Goal: Book appointment/travel/reservation

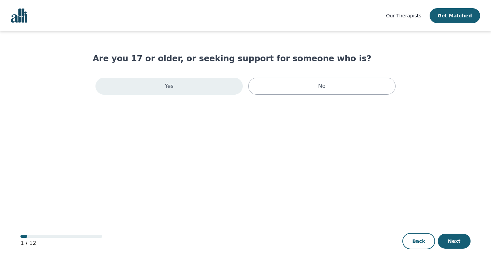
click at [179, 88] on div "Yes" at bounding box center [168, 86] width 147 height 17
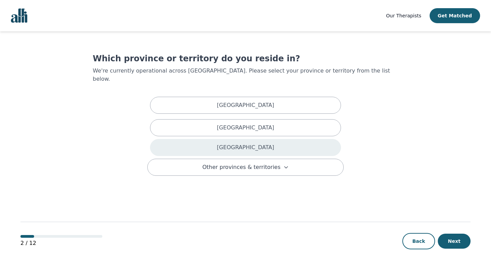
click at [223, 144] on div "[GEOGRAPHIC_DATA]" at bounding box center [245, 147] width 191 height 17
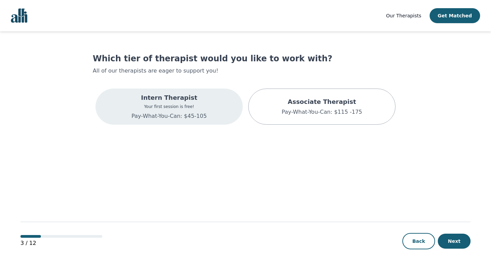
click at [200, 111] on div "Intern Therapist Your first session is free! Pay-What-You-Can: $45-105" at bounding box center [169, 106] width 75 height 27
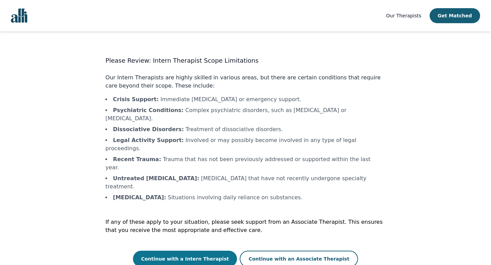
click at [195, 251] on button "Continue with a Intern Therapist" at bounding box center [185, 259] width 104 height 16
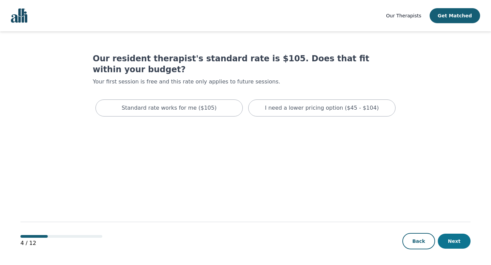
click at [456, 240] on button "Next" at bounding box center [454, 241] width 33 height 15
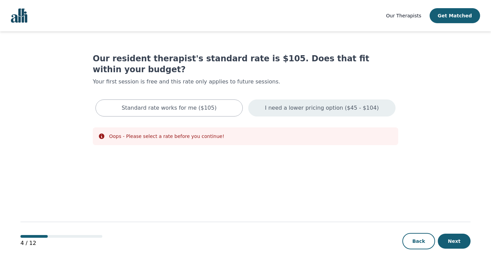
click at [357, 101] on div "I need a lower pricing option ($45 - $104)" at bounding box center [321, 108] width 147 height 17
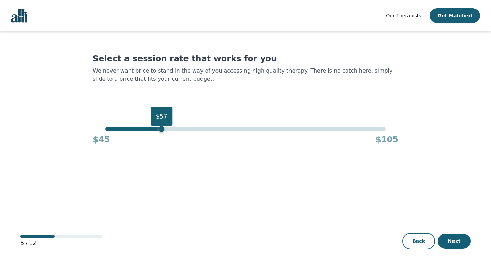
drag, startPoint x: 385, startPoint y: 131, endPoint x: 162, endPoint y: 127, distance: 223.2
click at [162, 127] on div "$57" at bounding box center [161, 129] width 6 height 6
drag, startPoint x: 161, startPoint y: 131, endPoint x: 130, endPoint y: 132, distance: 30.7
click at [130, 132] on div "$50 $45 $105" at bounding box center [245, 136] width 305 height 18
click at [255, 186] on main "Select a session rate that works for you We never want price to stand in the wa…" at bounding box center [245, 148] width 450 height 234
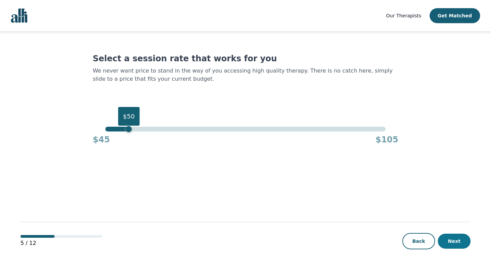
click at [452, 237] on button "Next" at bounding box center [454, 241] width 33 height 15
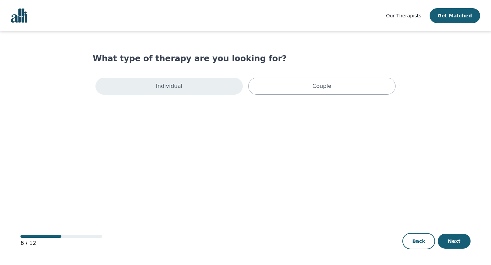
click at [174, 83] on p "Individual" at bounding box center [169, 86] width 27 height 8
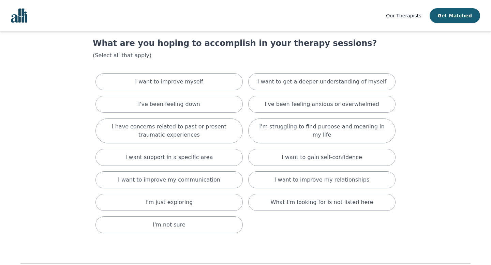
scroll to position [16, 0]
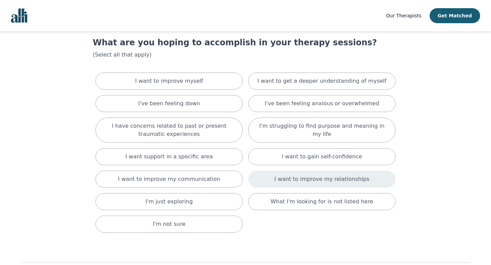
click at [340, 182] on p "I want to improve my relationships" at bounding box center [321, 179] width 95 height 8
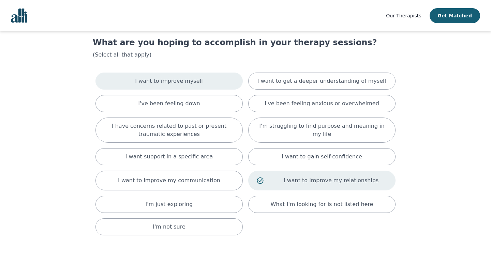
click at [234, 85] on div "I want to improve myself" at bounding box center [168, 81] width 147 height 17
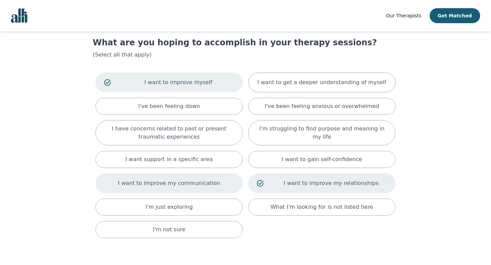
click at [109, 175] on div "I want to improve my communication" at bounding box center [168, 183] width 147 height 20
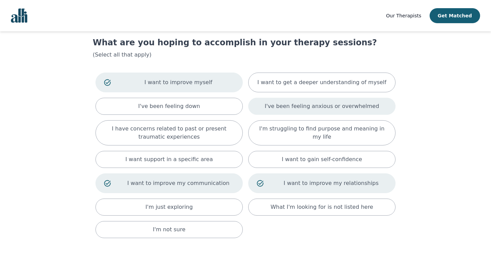
click at [392, 104] on div "I've been feeling anxious or overwhelmed" at bounding box center [321, 106] width 147 height 17
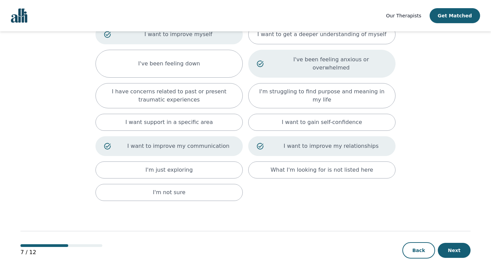
scroll to position [64, 0]
click at [452, 245] on button "Next" at bounding box center [454, 250] width 33 height 15
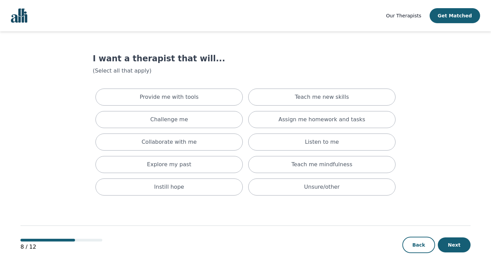
scroll to position [2, 0]
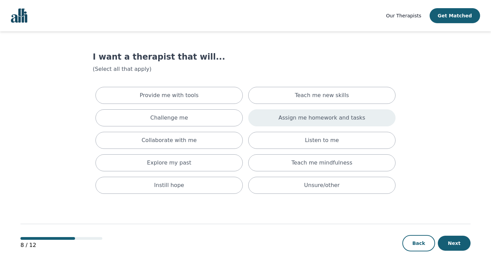
click at [381, 124] on div "Assign me homework and tasks" at bounding box center [321, 117] width 147 height 17
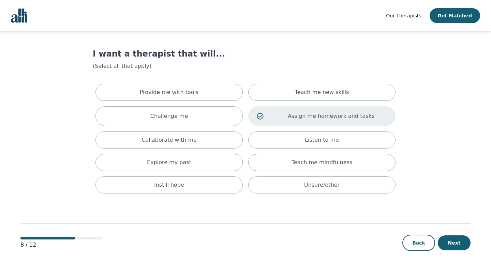
scroll to position [4, 0]
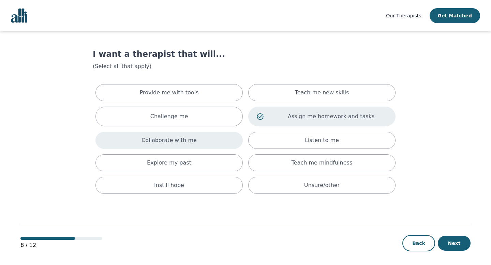
click at [209, 138] on div "Collaborate with me" at bounding box center [168, 140] width 147 height 17
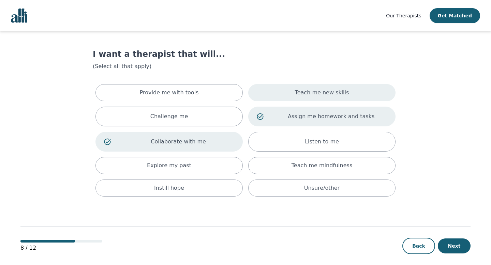
click at [279, 97] on div "Teach me new skills" at bounding box center [321, 92] width 147 height 17
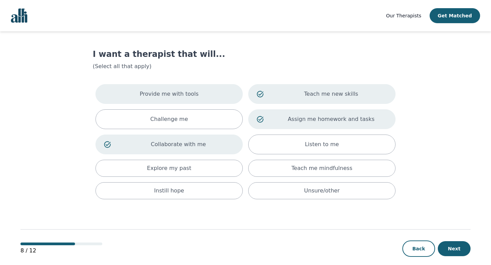
click at [236, 93] on div "Provide me with tools" at bounding box center [168, 94] width 147 height 20
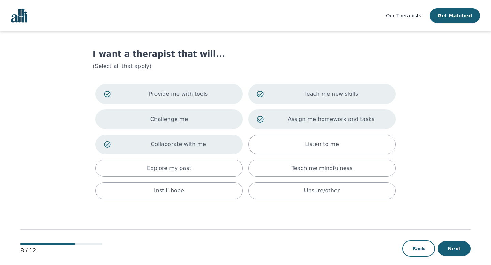
click at [224, 116] on div "Challenge me" at bounding box center [168, 119] width 147 height 20
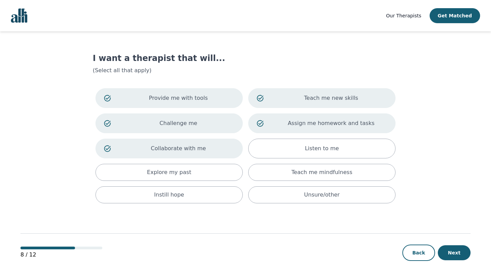
scroll to position [10, 0]
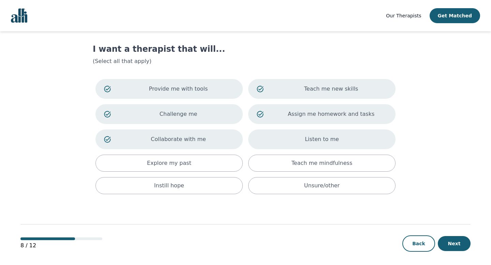
click at [390, 137] on div "Listen to me" at bounding box center [321, 139] width 147 height 20
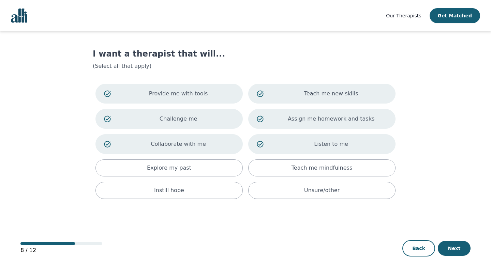
scroll to position [5, 0]
click at [463, 245] on button "Next" at bounding box center [454, 247] width 33 height 15
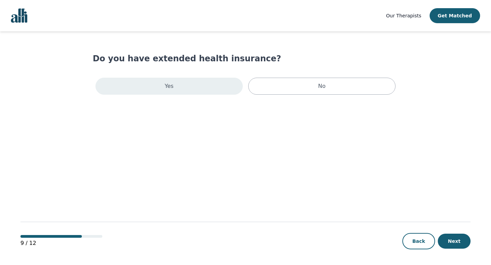
click at [213, 92] on div "Yes" at bounding box center [168, 86] width 147 height 17
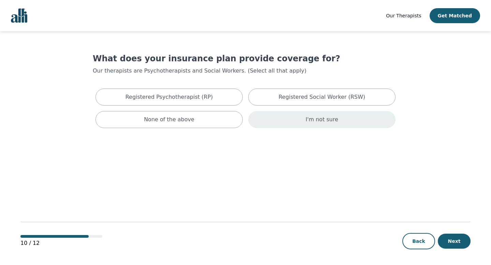
click at [309, 126] on div "I'm not sure" at bounding box center [321, 119] width 147 height 17
click at [445, 236] on button "Next" at bounding box center [454, 241] width 33 height 15
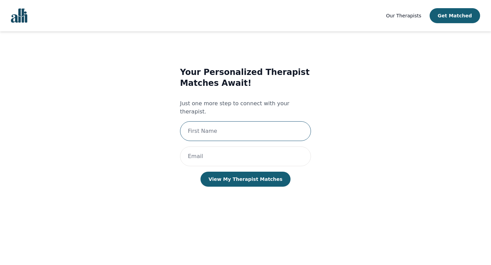
click at [272, 121] on input "text" at bounding box center [245, 131] width 131 height 20
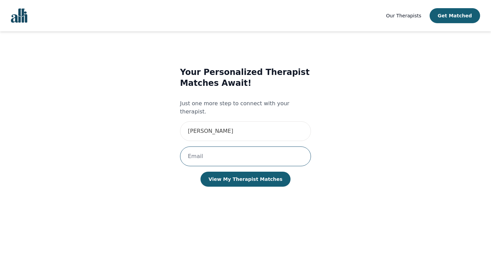
click at [192, 147] on input "email" at bounding box center [245, 157] width 131 height 20
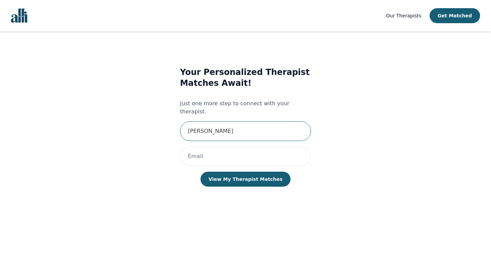
click at [221, 127] on input "[PERSON_NAME]" at bounding box center [245, 131] width 131 height 20
type input "[PERSON_NAME]"
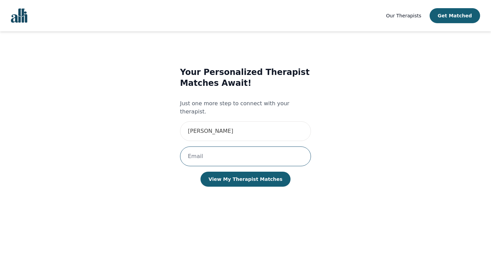
click at [189, 154] on input "email" at bounding box center [245, 157] width 131 height 20
type input "[EMAIL_ADDRESS][DOMAIN_NAME]"
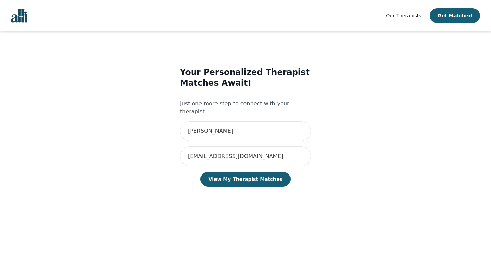
click at [325, 170] on div "Your Personalized Therapist Matches Await! Just one more step to connect with y…" at bounding box center [245, 133] width 280 height 155
click at [269, 173] on button "View My Therapist Matches" at bounding box center [245, 179] width 90 height 15
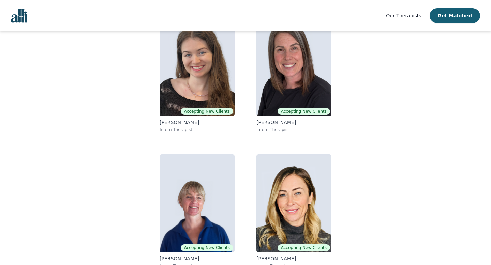
scroll to position [80, 0]
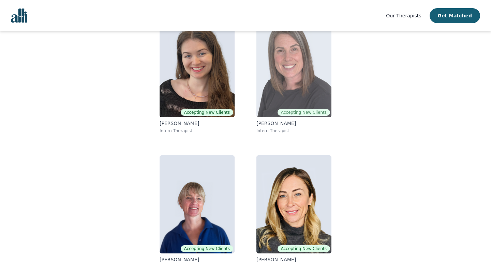
click at [303, 101] on img at bounding box center [293, 68] width 75 height 98
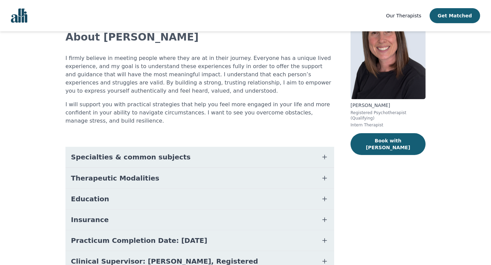
scroll to position [47, 0]
click at [194, 153] on button "Specialties & common subjects" at bounding box center [199, 157] width 269 height 20
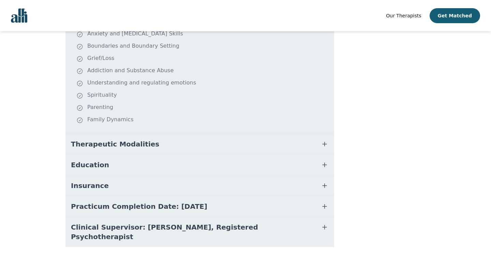
scroll to position [201, 0]
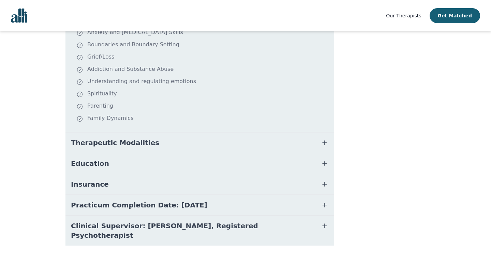
click at [170, 146] on button "Therapeutic Modalities" at bounding box center [199, 143] width 269 height 20
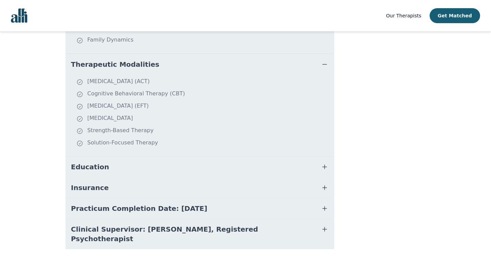
scroll to position [286, 0]
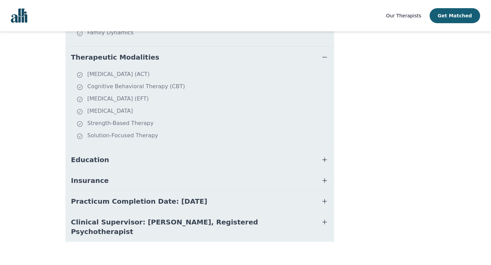
click at [162, 154] on button "Education" at bounding box center [199, 160] width 269 height 20
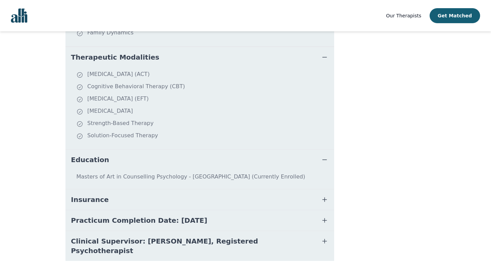
scroll to position [305, 0]
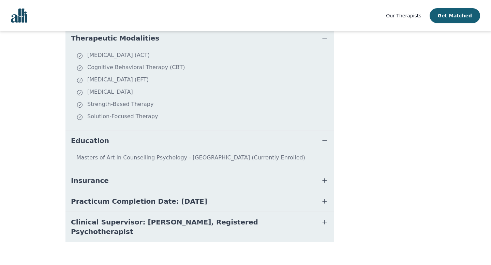
click at [159, 177] on button "Insurance" at bounding box center [199, 180] width 269 height 20
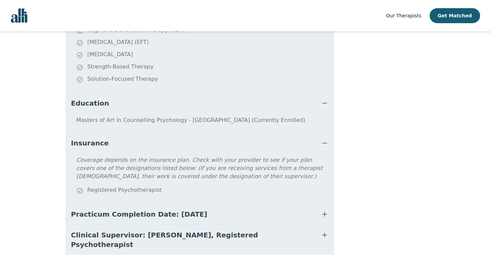
scroll to position [356, 0]
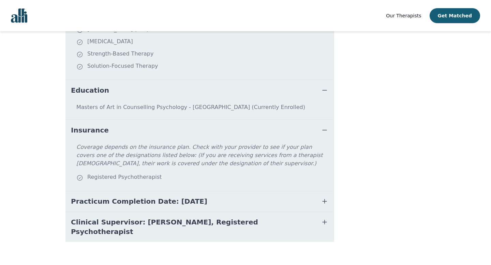
click at [172, 198] on span "Practicum Completion Date: [DATE]" at bounding box center [139, 202] width 136 height 10
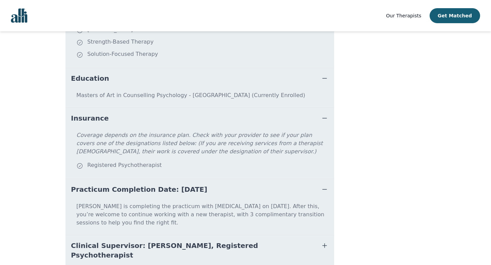
scroll to position [383, 0]
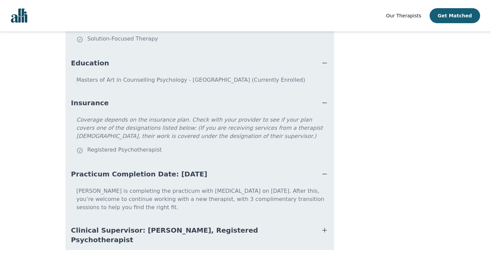
click at [153, 226] on span "Clinical Supervisor: [PERSON_NAME], Registered Psychotherapist" at bounding box center [191, 235] width 241 height 19
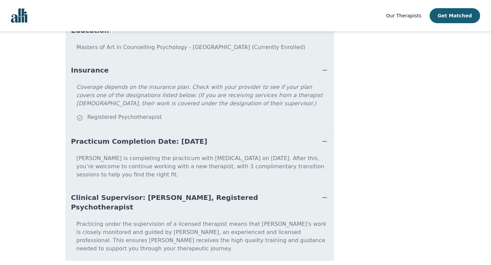
scroll to position [427, 0]
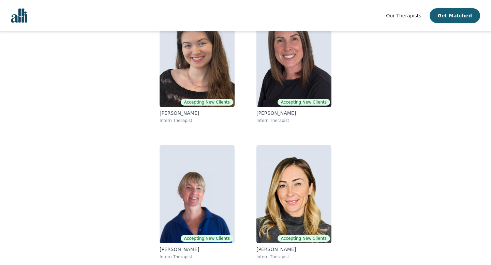
scroll to position [77, 0]
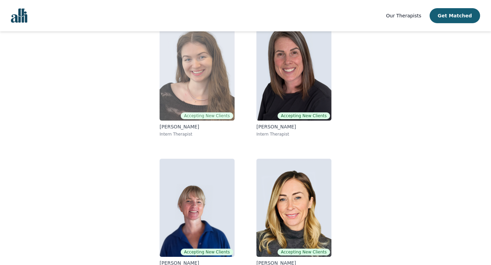
click at [201, 100] on img at bounding box center [196, 71] width 75 height 98
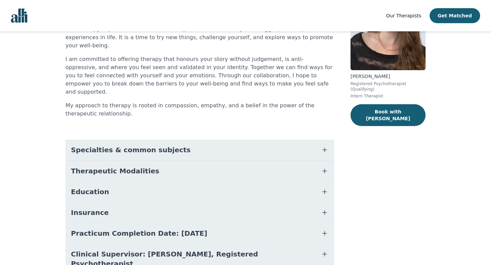
scroll to position [91, 0]
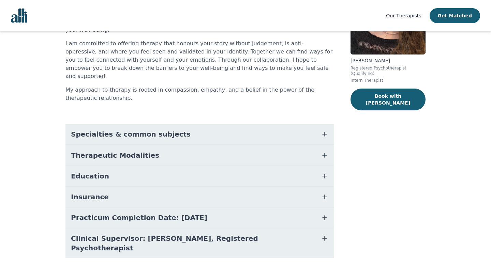
click at [168, 213] on span "Practicum Completion Date: [DATE]" at bounding box center [139, 218] width 136 height 10
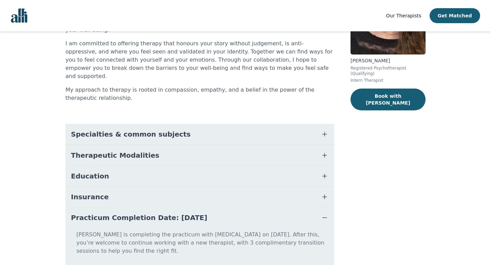
scroll to position [119, 0]
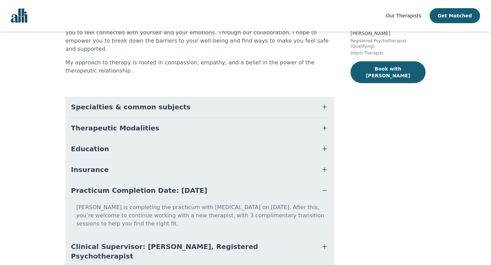
click at [171, 242] on span "Clinical Supervisor: [PERSON_NAME], Registered Psychotherapist" at bounding box center [191, 251] width 241 height 19
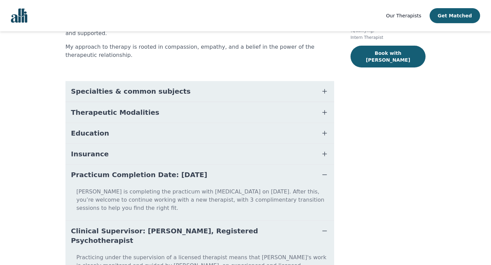
scroll to position [127, 0]
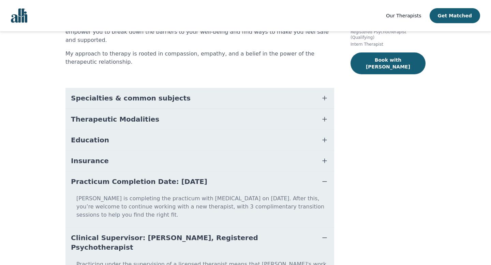
click at [188, 151] on button "Insurance" at bounding box center [199, 161] width 269 height 20
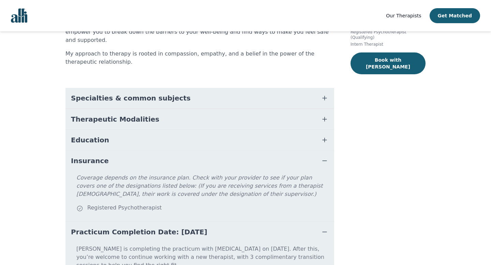
click at [187, 130] on button "Education" at bounding box center [199, 140] width 269 height 20
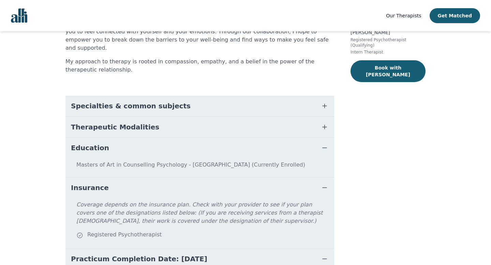
scroll to position [119, 0]
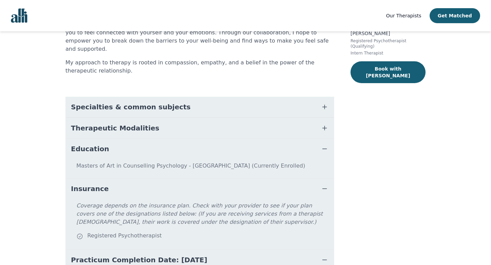
click at [181, 118] on button "Therapeutic Modalities" at bounding box center [199, 128] width 269 height 20
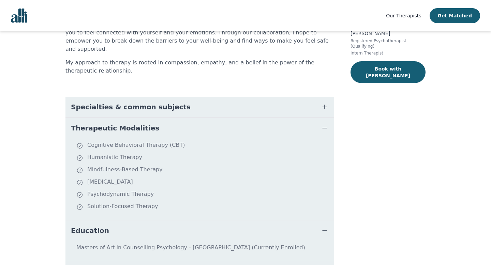
click at [182, 97] on button "Specialties & common subjects" at bounding box center [199, 107] width 269 height 20
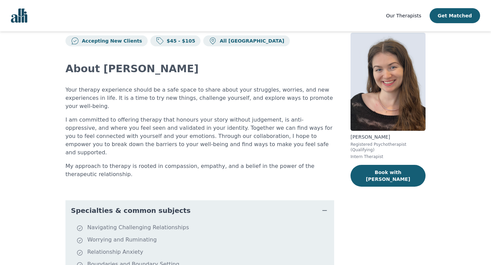
scroll to position [0, 0]
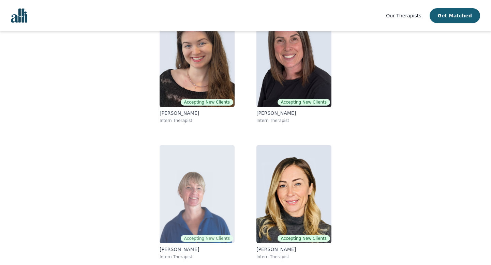
click at [222, 174] on img at bounding box center [196, 194] width 75 height 98
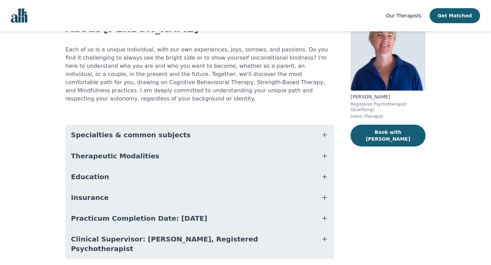
scroll to position [64, 0]
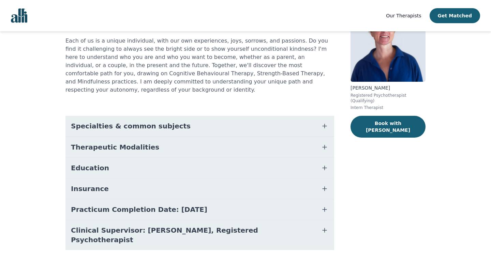
click at [183, 220] on button "Clinical Supervisor: [PERSON_NAME], Registered Psychotherapist" at bounding box center [199, 235] width 269 height 30
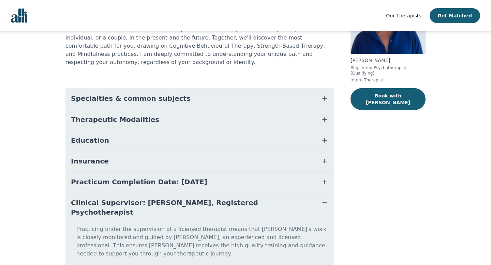
scroll to position [100, 0]
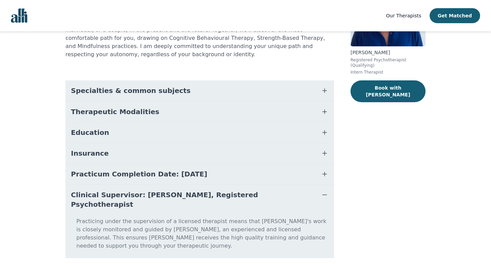
click at [194, 164] on button "Practicum Completion Date: [DATE]" at bounding box center [199, 174] width 269 height 20
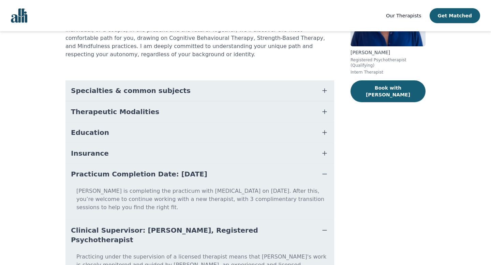
click at [198, 150] on button "Insurance" at bounding box center [199, 153] width 269 height 20
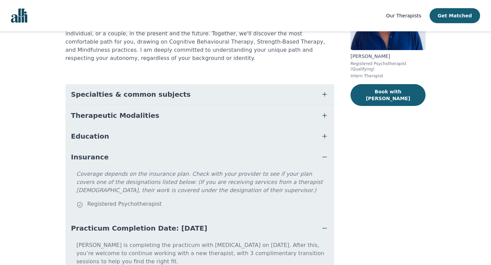
scroll to position [95, 0]
click at [195, 147] on button "Insurance" at bounding box center [199, 157] width 269 height 20
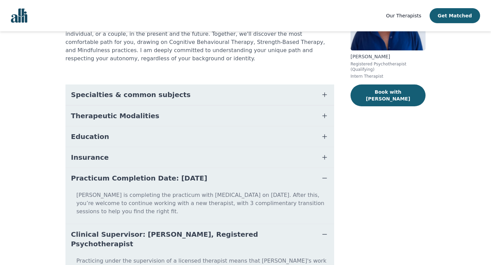
click at [190, 132] on button "Education" at bounding box center [199, 136] width 269 height 20
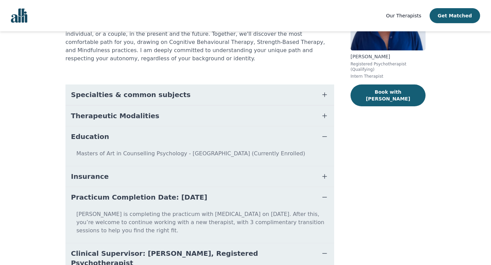
scroll to position [75, 0]
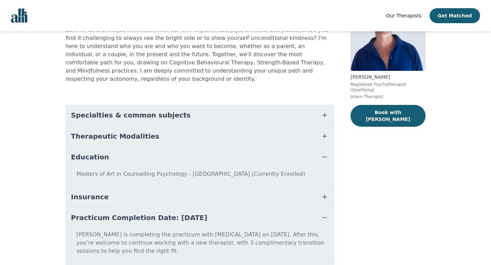
click at [186, 126] on button "Therapeutic Modalities" at bounding box center [199, 136] width 269 height 20
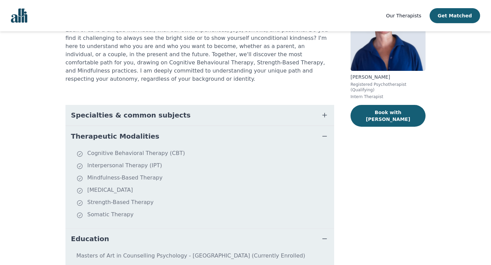
click at [185, 105] on button "Specialties & common subjects" at bounding box center [199, 115] width 269 height 20
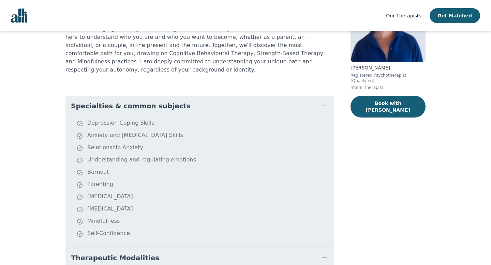
scroll to position [85, 0]
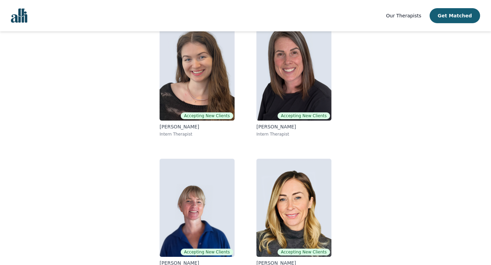
scroll to position [91, 0]
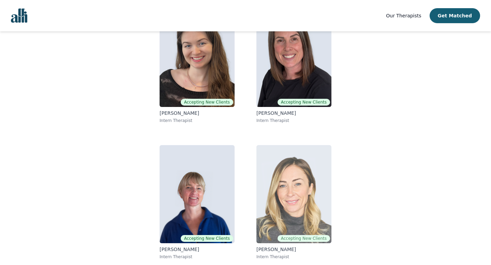
click at [304, 181] on img at bounding box center [293, 194] width 75 height 98
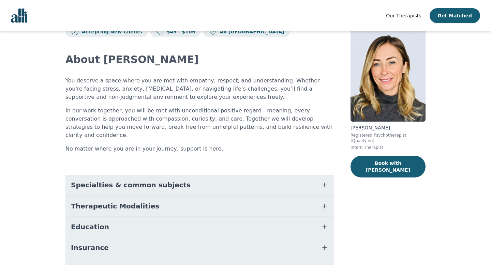
scroll to position [36, 0]
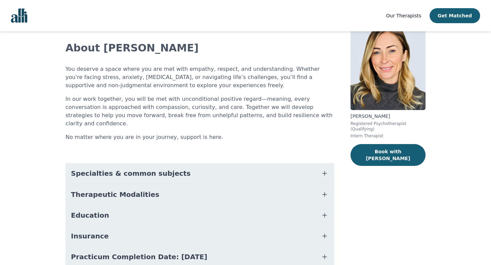
click at [180, 163] on button "Specialties & common subjects" at bounding box center [199, 173] width 269 height 20
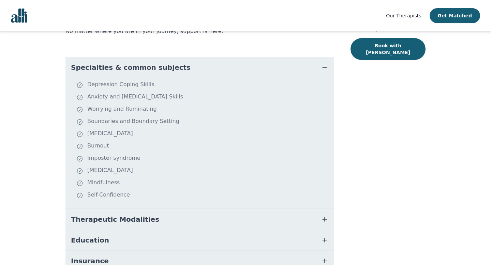
scroll to position [139, 0]
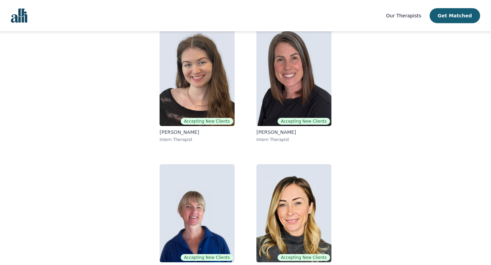
scroll to position [71, 0]
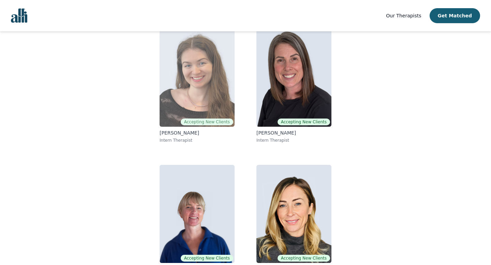
click at [184, 102] on img at bounding box center [196, 78] width 75 height 98
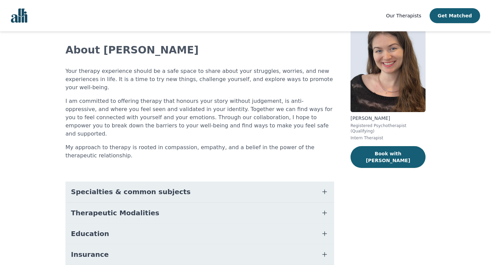
scroll to position [57, 0]
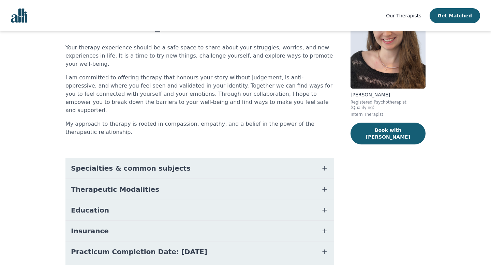
click at [167, 164] on span "Specialties & common subjects" at bounding box center [131, 169] width 120 height 10
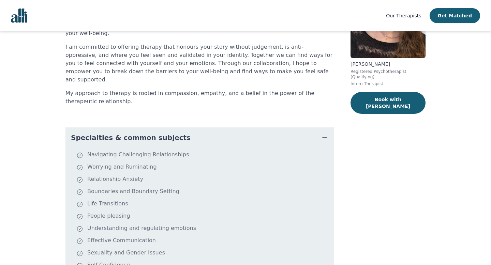
scroll to position [0, 0]
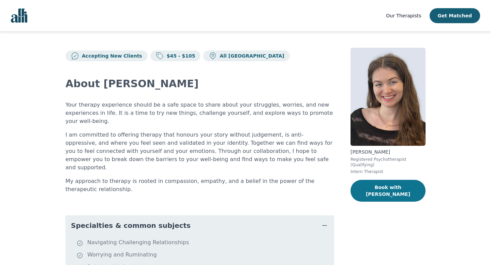
click at [370, 189] on button "Book with [PERSON_NAME]" at bounding box center [387, 191] width 75 height 22
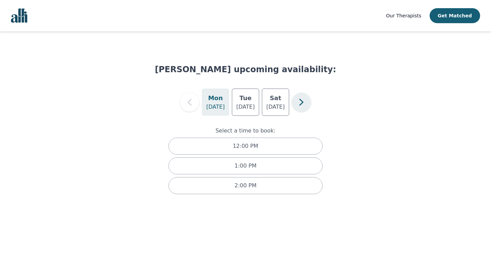
click at [294, 103] on button "button" at bounding box center [301, 102] width 19 height 19
click at [300, 104] on icon "button" at bounding box center [301, 102] width 14 height 14
click at [297, 104] on icon "button" at bounding box center [301, 102] width 14 height 14
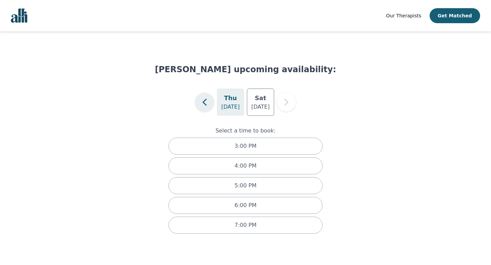
click at [205, 101] on icon "button" at bounding box center [205, 102] width 14 height 14
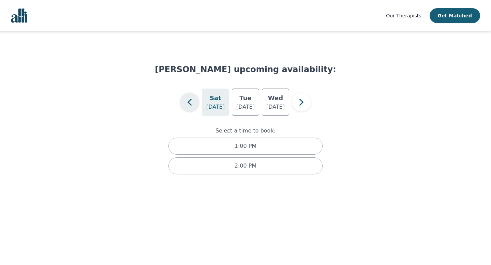
click at [205, 101] on div "[DATE]" at bounding box center [215, 102] width 27 height 27
click at [186, 101] on icon "button" at bounding box center [190, 102] width 14 height 14
click at [149, 112] on div "[PERSON_NAME] upcoming availability: [DATE] [DATE] [DATE] Select a time to book…" at bounding box center [245, 125] width 474 height 166
click at [185, 82] on div "[PERSON_NAME] upcoming availability: [DATE] [DATE] [DATE] Select a time to book…" at bounding box center [245, 136] width 181 height 144
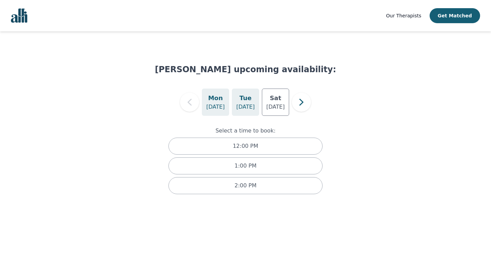
click at [256, 106] on div "[DATE]" at bounding box center [245, 102] width 27 height 27
click at [218, 103] on p "[DATE]" at bounding box center [215, 107] width 18 height 8
click at [247, 115] on div "[DATE]" at bounding box center [245, 102] width 27 height 27
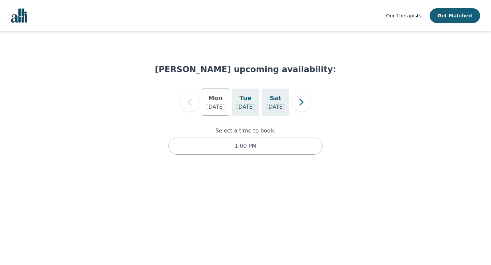
click at [278, 107] on p "[DATE]" at bounding box center [275, 107] width 18 height 8
click at [306, 104] on icon "button" at bounding box center [301, 102] width 14 height 14
click at [215, 105] on p "[DATE]" at bounding box center [215, 107] width 18 height 8
click at [238, 102] on div "[DATE]" at bounding box center [245, 102] width 27 height 27
click at [279, 100] on h5 "Thu" at bounding box center [275, 98] width 13 height 10
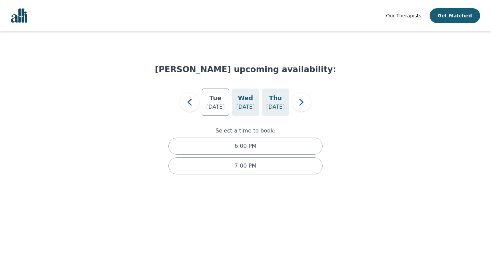
click at [247, 100] on h5 "Wed" at bounding box center [245, 98] width 15 height 10
click at [221, 101] on div "[DATE]" at bounding box center [215, 102] width 27 height 27
click at [215, 101] on h5 "Tue" at bounding box center [215, 98] width 12 height 10
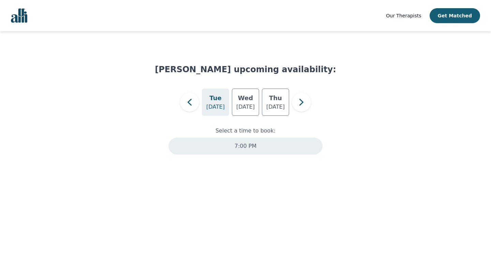
click at [221, 141] on div "7:00 PM" at bounding box center [245, 146] width 154 height 17
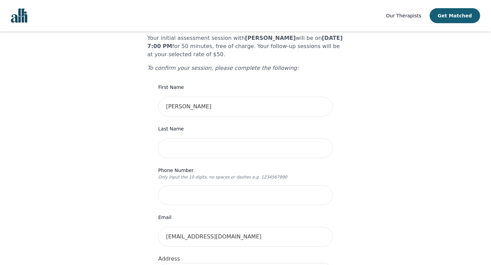
scroll to position [60, 0]
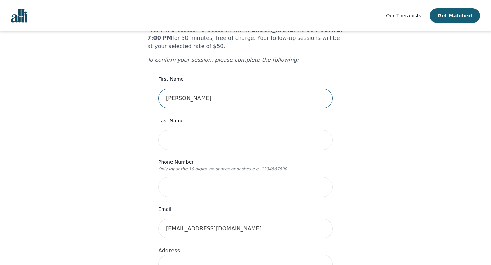
click at [205, 89] on input "[PERSON_NAME]" at bounding box center [245, 99] width 174 height 20
type input "[PERSON_NAME]"
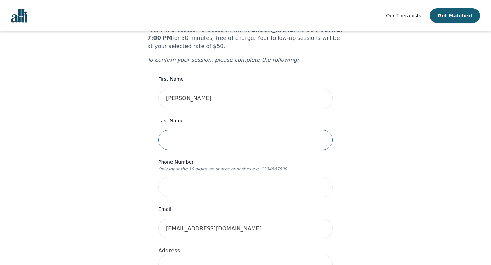
click at [172, 130] on input "text" at bounding box center [245, 140] width 174 height 20
type input "[PERSON_NAME]"
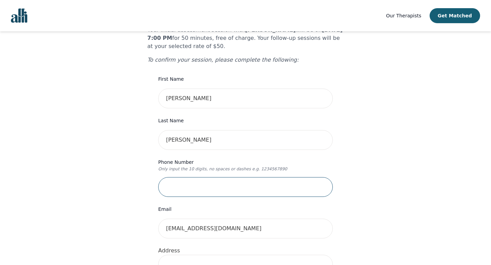
click at [175, 177] on input "tel" at bounding box center [245, 187] width 174 height 20
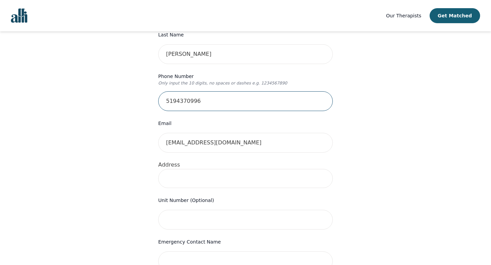
scroll to position [148, 0]
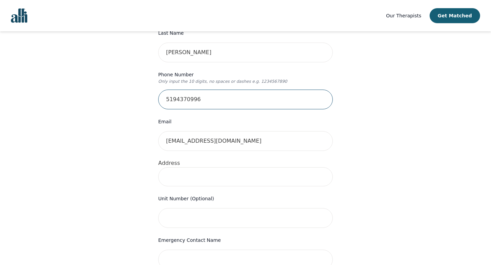
type input "5194370996"
click at [178, 167] on input at bounding box center [245, 176] width 174 height 19
type input "[STREET_ADDRESS]"
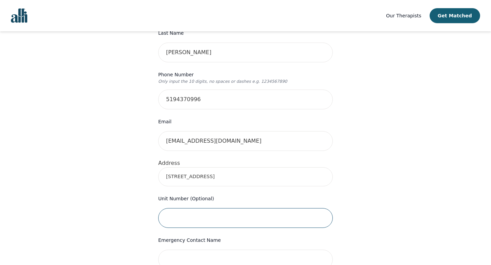
type input "Unit 2310"
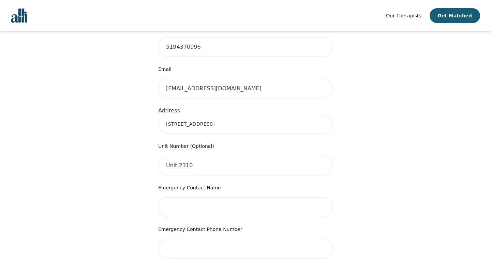
scroll to position [212, 0]
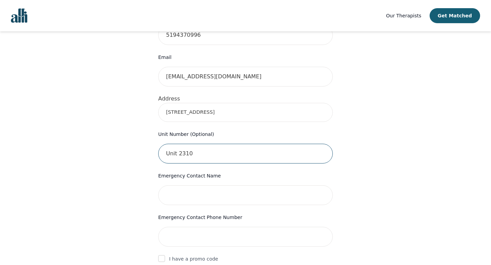
drag, startPoint x: 201, startPoint y: 143, endPoint x: 131, endPoint y: 139, distance: 70.7
click at [131, 140] on div "Your therapy journey is about to begin! Your initial assessment session with [P…" at bounding box center [245, 124] width 474 height 611
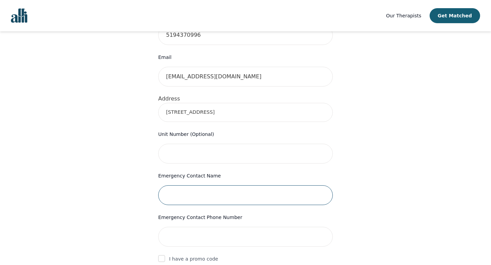
click at [185, 185] on input "text" at bounding box center [245, 195] width 174 height 20
type input "[PERSON_NAME]"
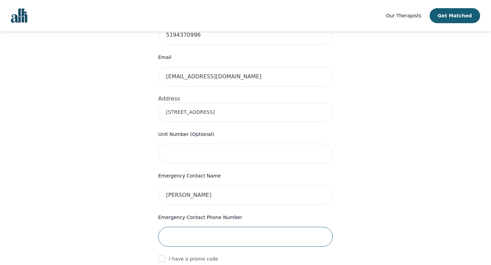
click at [188, 227] on input "tel" at bounding box center [245, 237] width 174 height 20
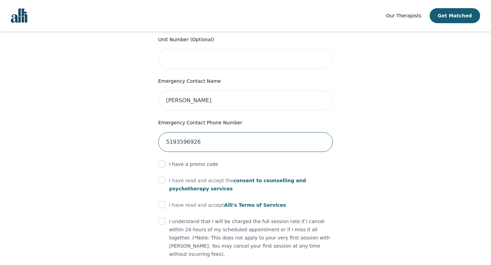
scroll to position [307, 0]
type input "5193596296"
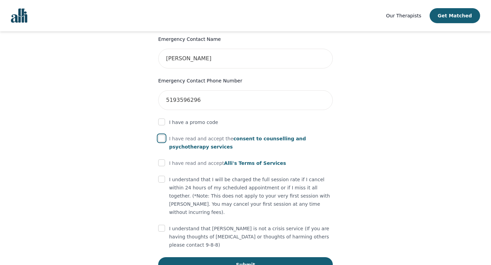
click at [162, 135] on input "checkbox" at bounding box center [161, 138] width 7 height 7
checkbox input "true"
click at [164, 159] on div at bounding box center [161, 163] width 7 height 8
click at [159, 159] on input "checkbox" at bounding box center [161, 162] width 7 height 7
checkbox input "true"
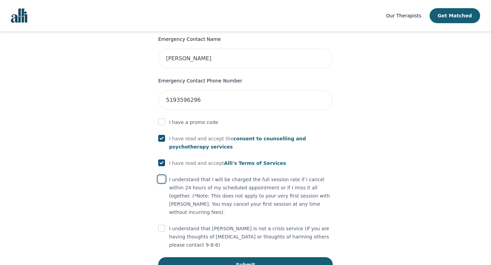
click at [161, 176] on input "checkbox" at bounding box center [161, 179] width 7 height 7
checkbox input "true"
click at [162, 225] on input "checkbox" at bounding box center [161, 228] width 7 height 7
checkbox input "true"
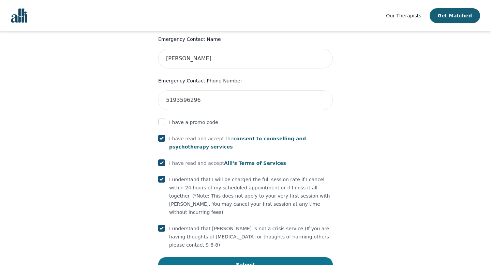
click at [189, 257] on button "Submit" at bounding box center [245, 264] width 174 height 15
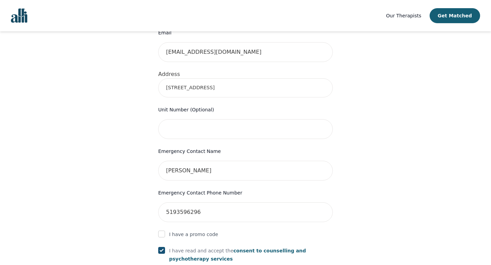
scroll to position [218, 0]
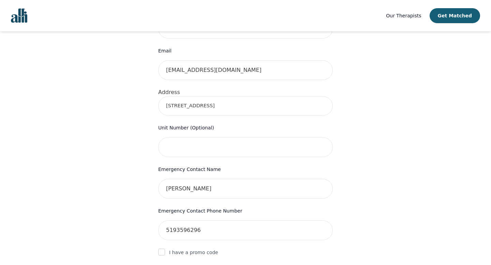
click at [226, 98] on input "[STREET_ADDRESS]" at bounding box center [245, 105] width 174 height 19
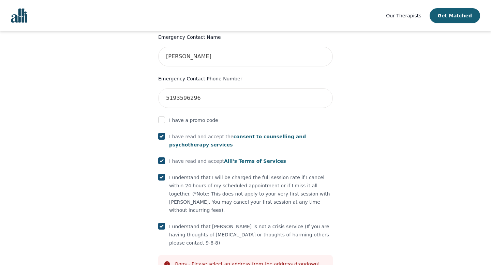
scroll to position [375, 0]
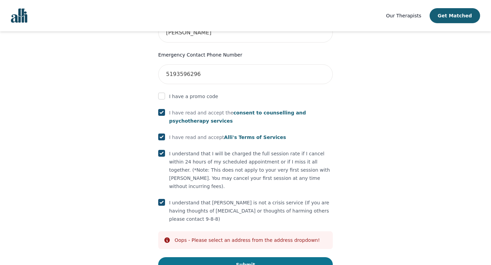
click at [208, 257] on button "Submit" at bounding box center [245, 264] width 174 height 15
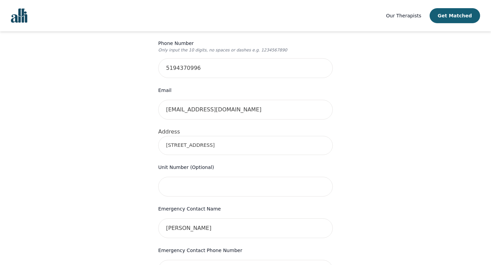
scroll to position [176, 0]
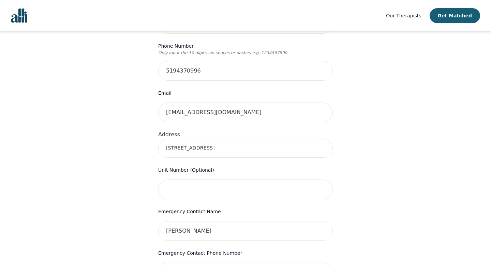
click at [208, 139] on input "[STREET_ADDRESS]" at bounding box center [245, 148] width 174 height 19
type input "[STREET_ADDRESS]"
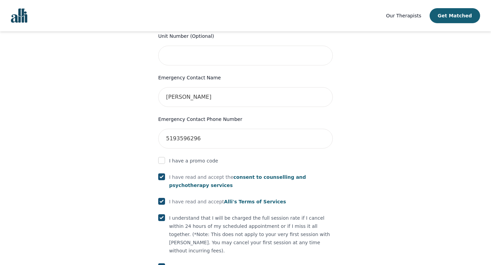
scroll to position [375, 0]
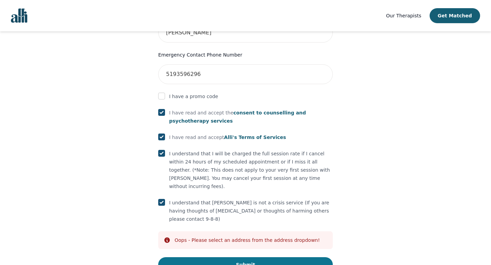
click at [205, 257] on button "Submit" at bounding box center [245, 264] width 174 height 15
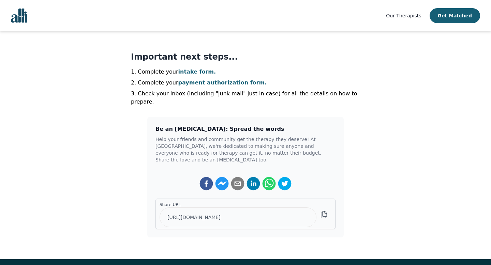
scroll to position [149, 0]
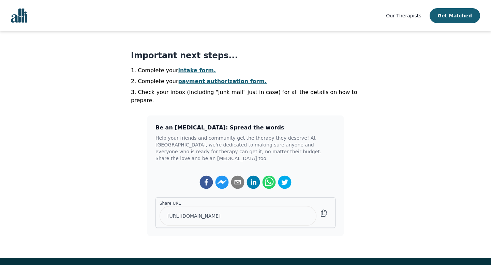
click at [196, 68] on link "intake form." at bounding box center [197, 70] width 38 height 6
